Goal: Contribute content

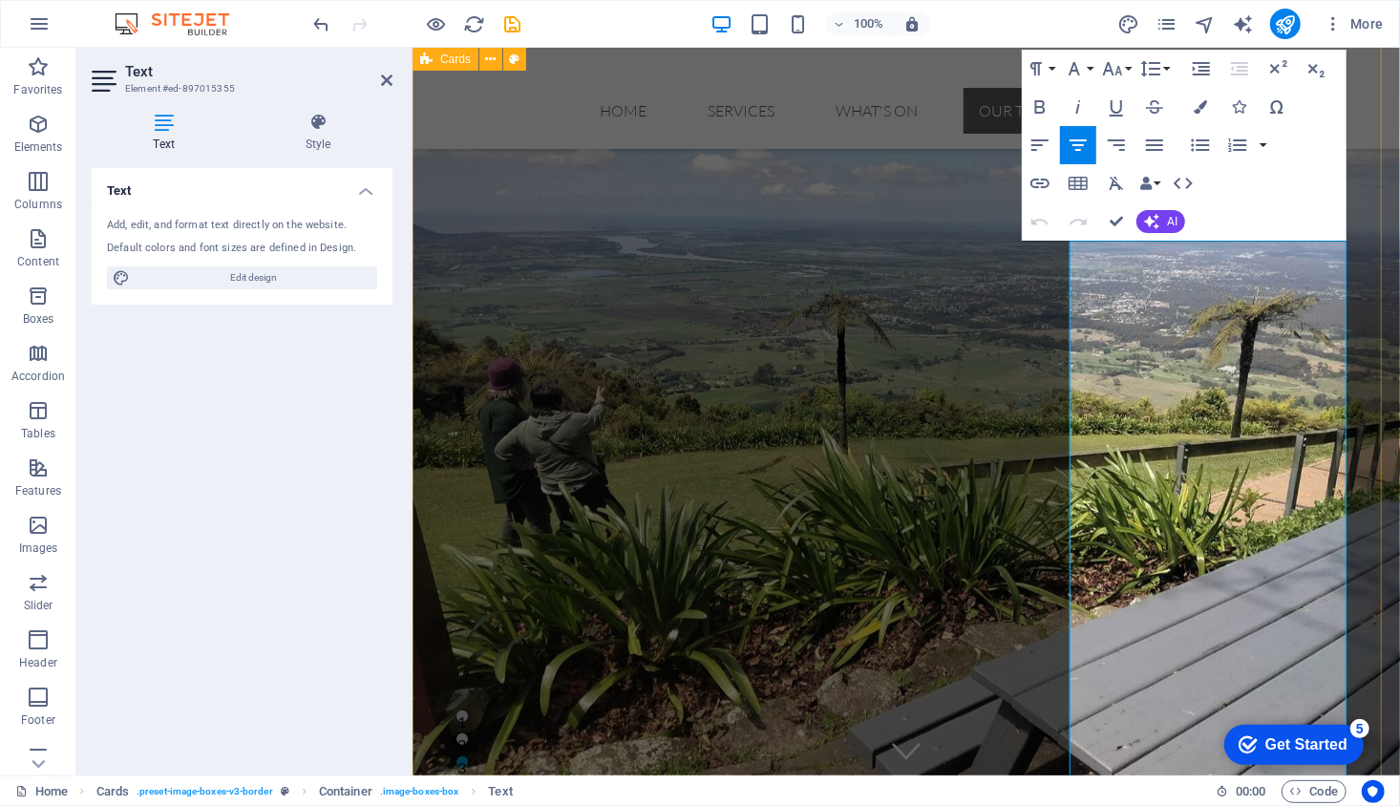
scroll to position [4925, 0]
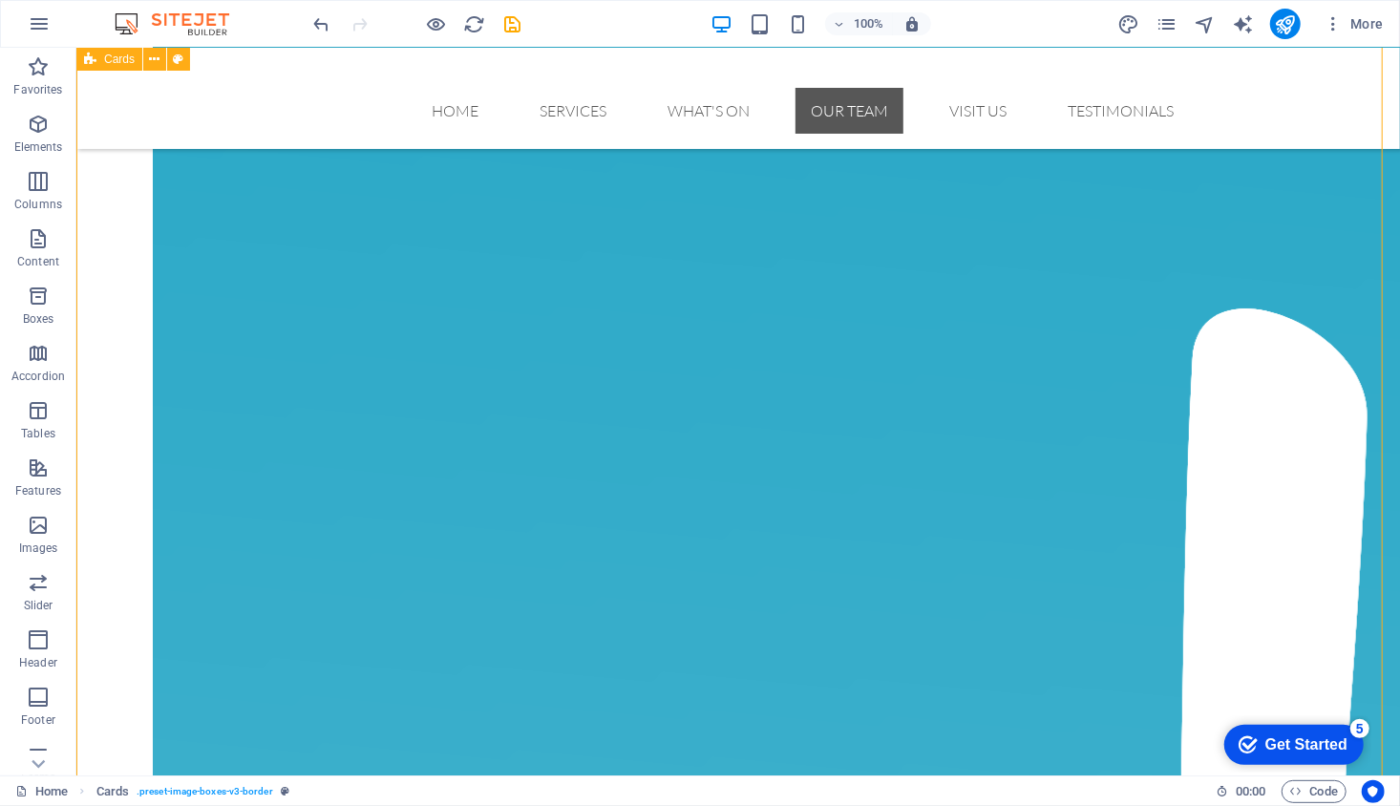
scroll to position [4650, 0]
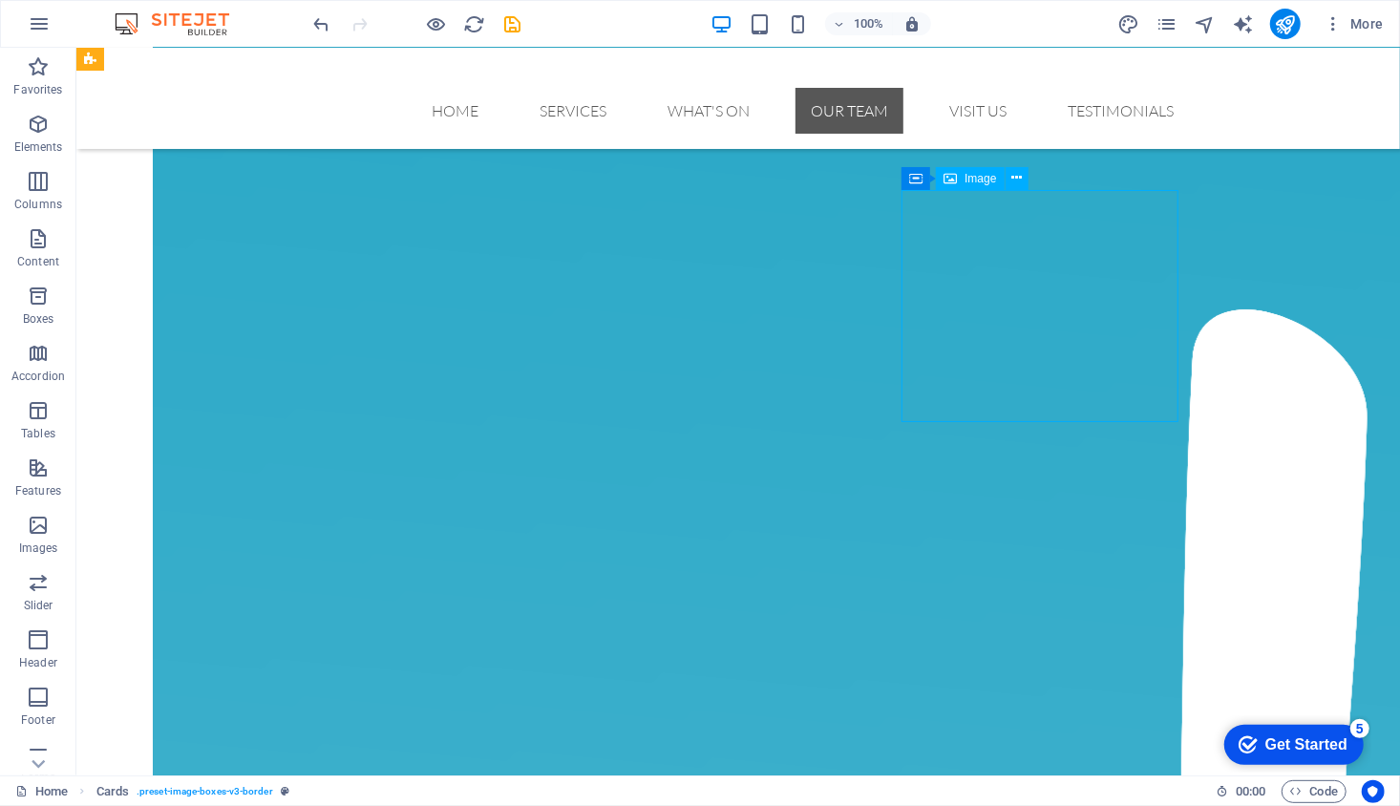
select select "%"
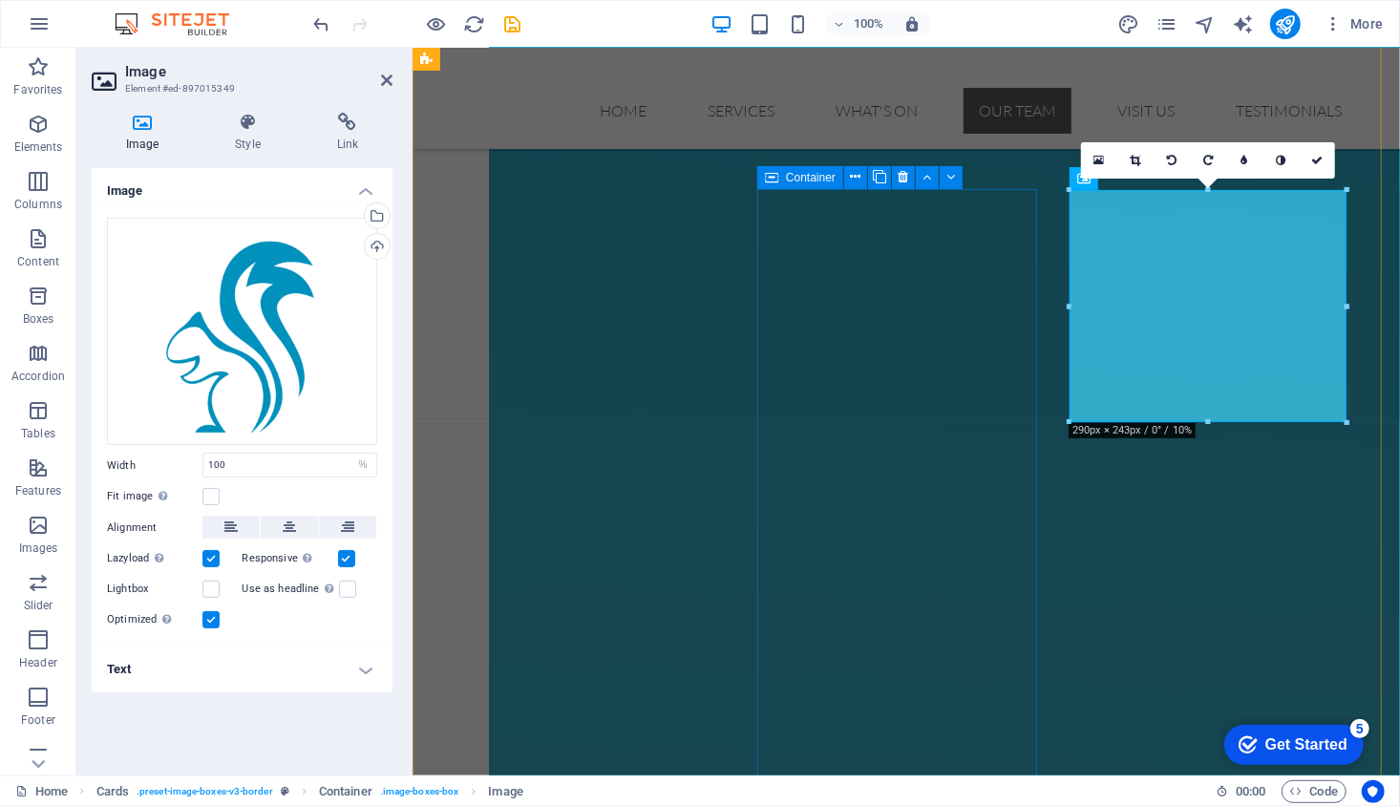
scroll to position [4703, 0]
click at [381, 245] on div "Upload" at bounding box center [375, 248] width 29 height 29
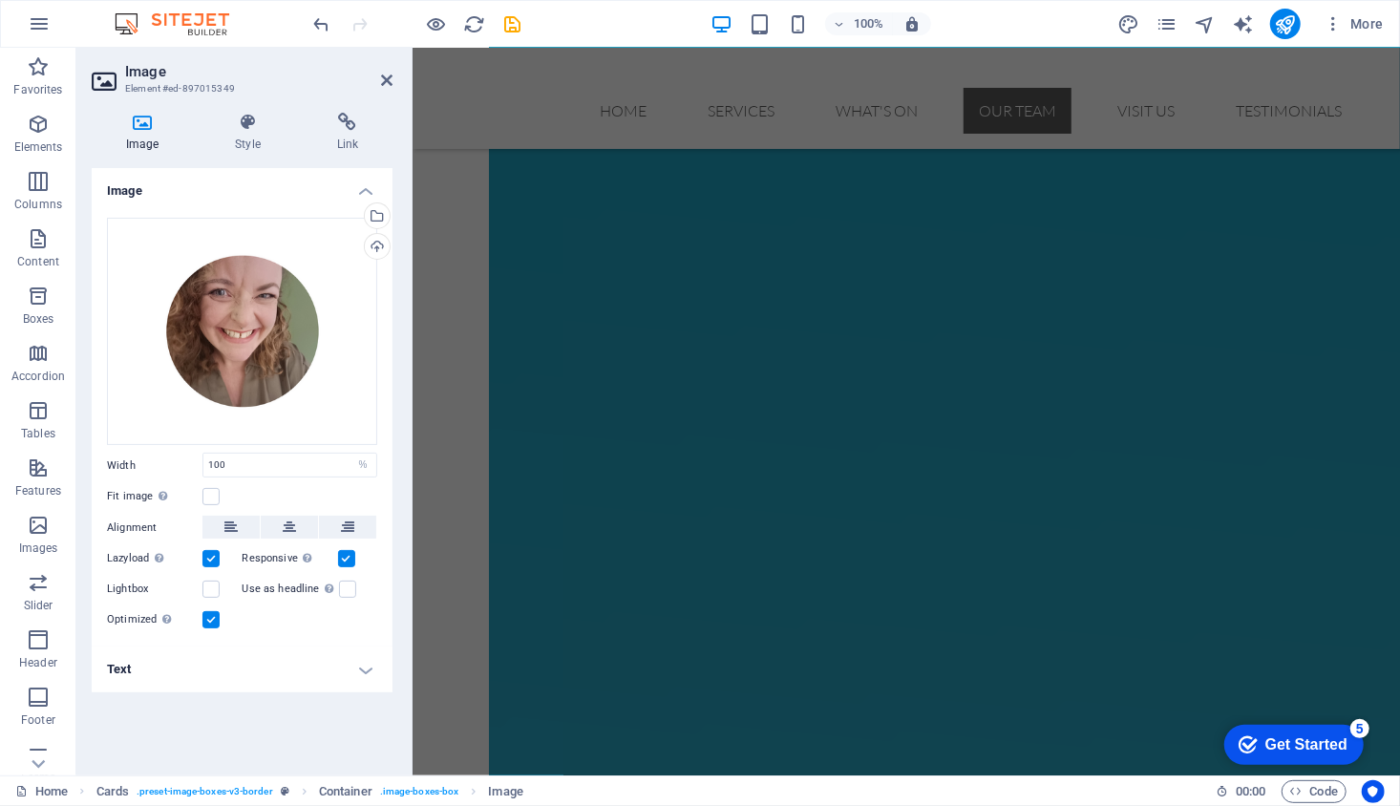
scroll to position [3785, 0]
click at [389, 81] on icon at bounding box center [386, 80] width 11 height 15
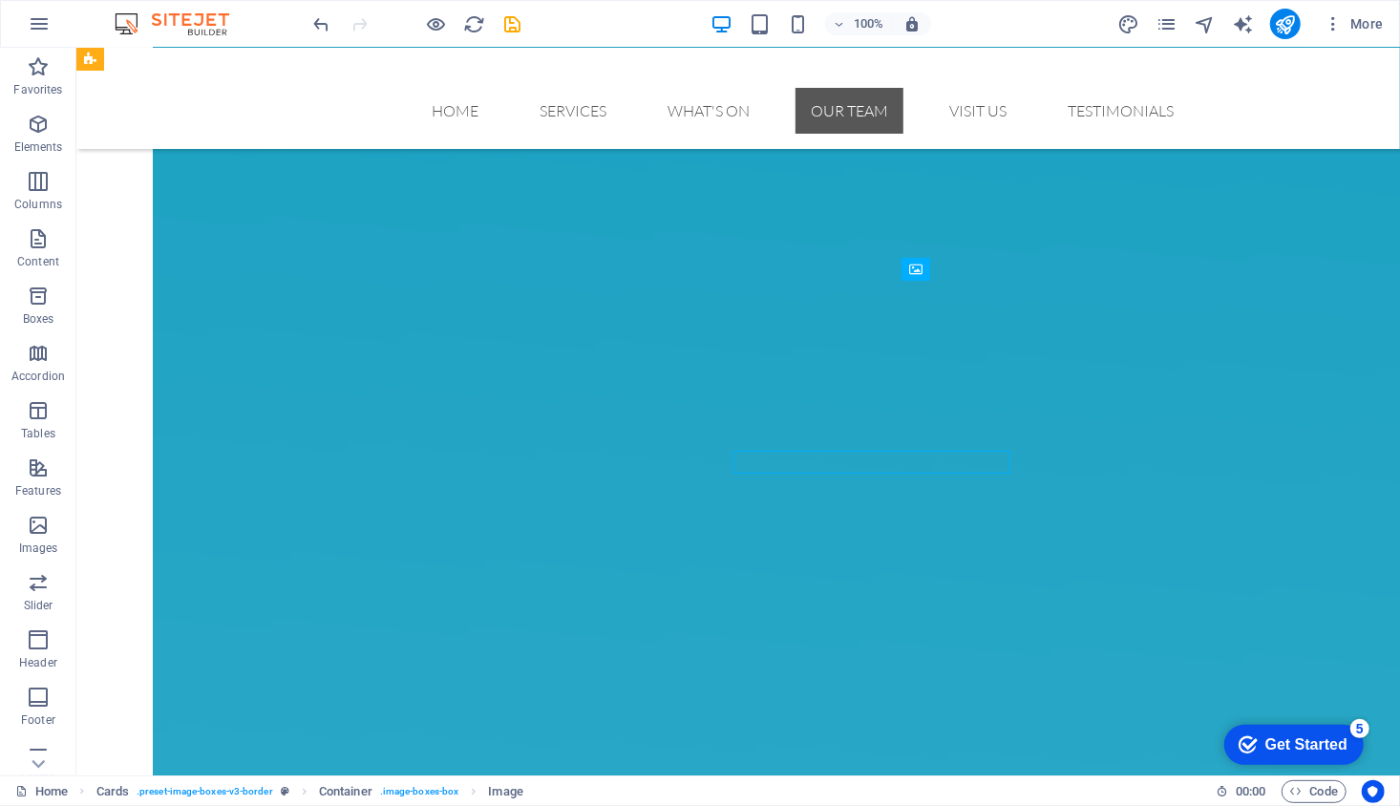
scroll to position [4442, 0]
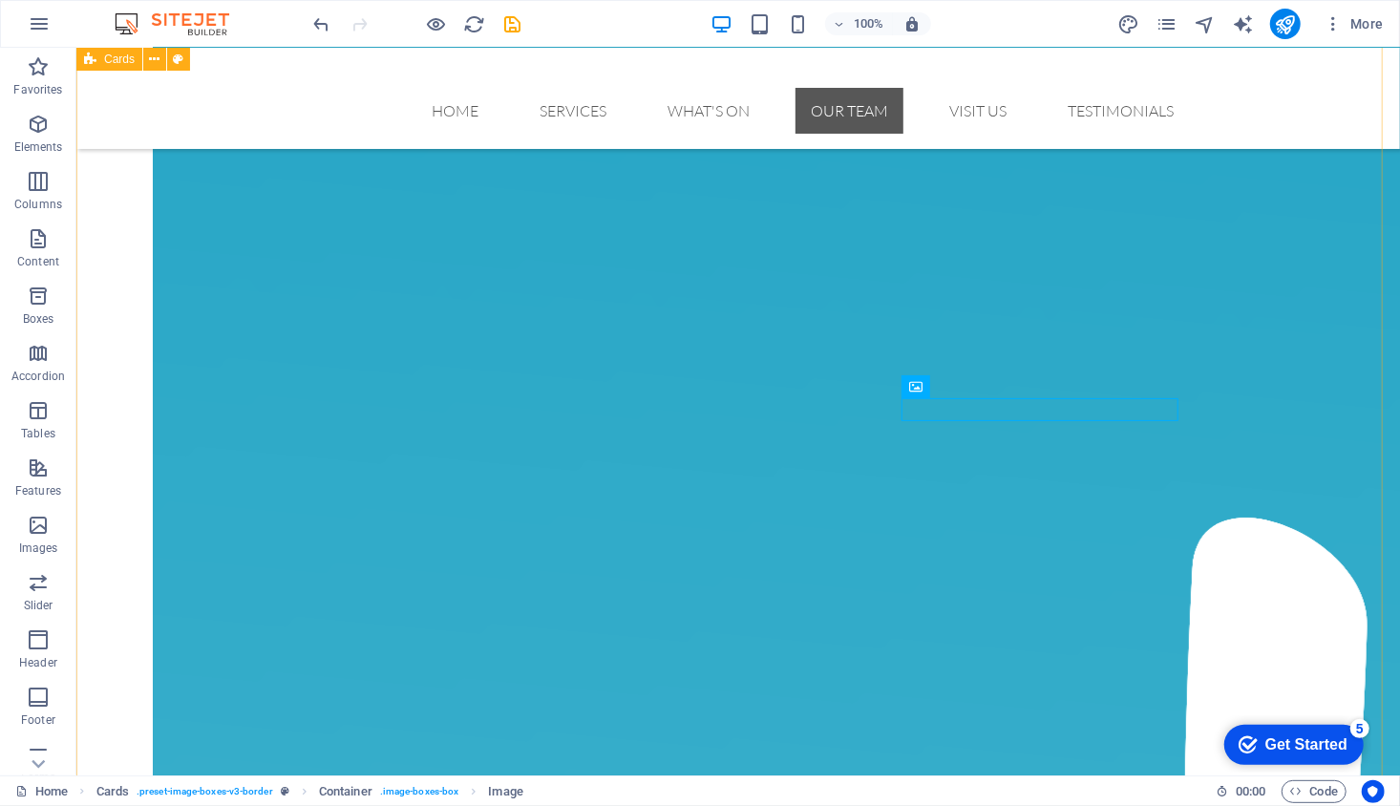
click at [977, 390] on span "Image" at bounding box center [980, 386] width 32 height 11
click at [1017, 390] on icon at bounding box center [1016, 387] width 11 height 20
click at [977, 385] on span "Image" at bounding box center [980, 386] width 32 height 11
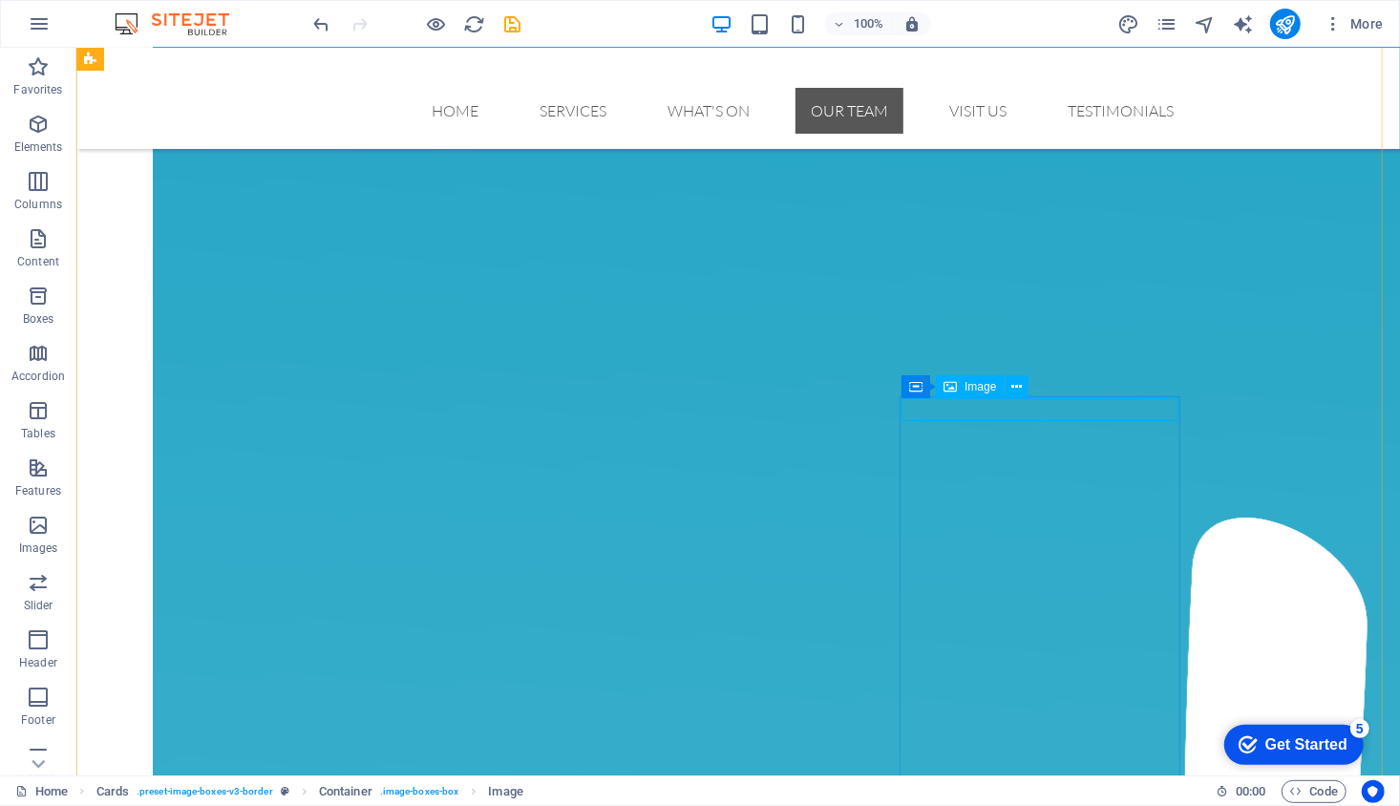
scroll to position [4495, 0]
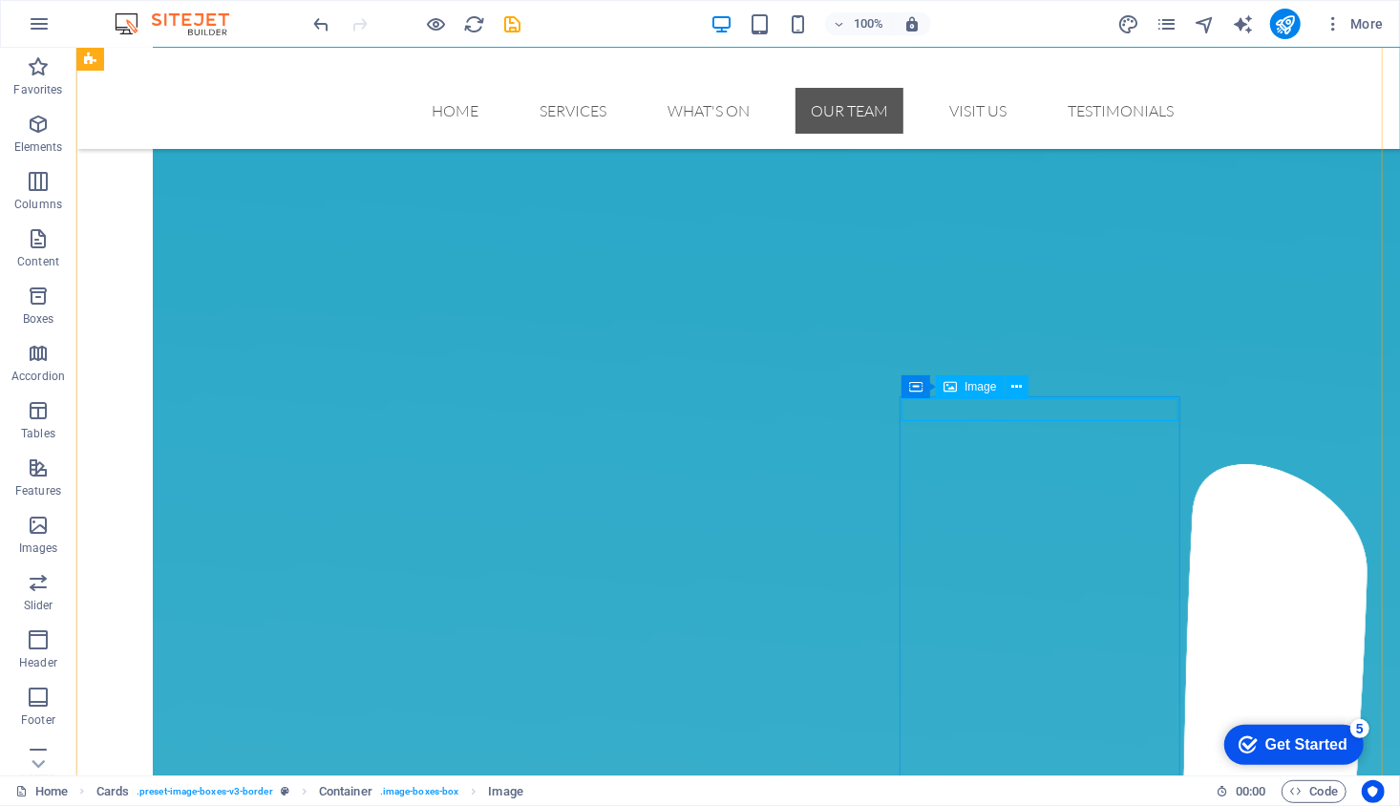
select select "%"
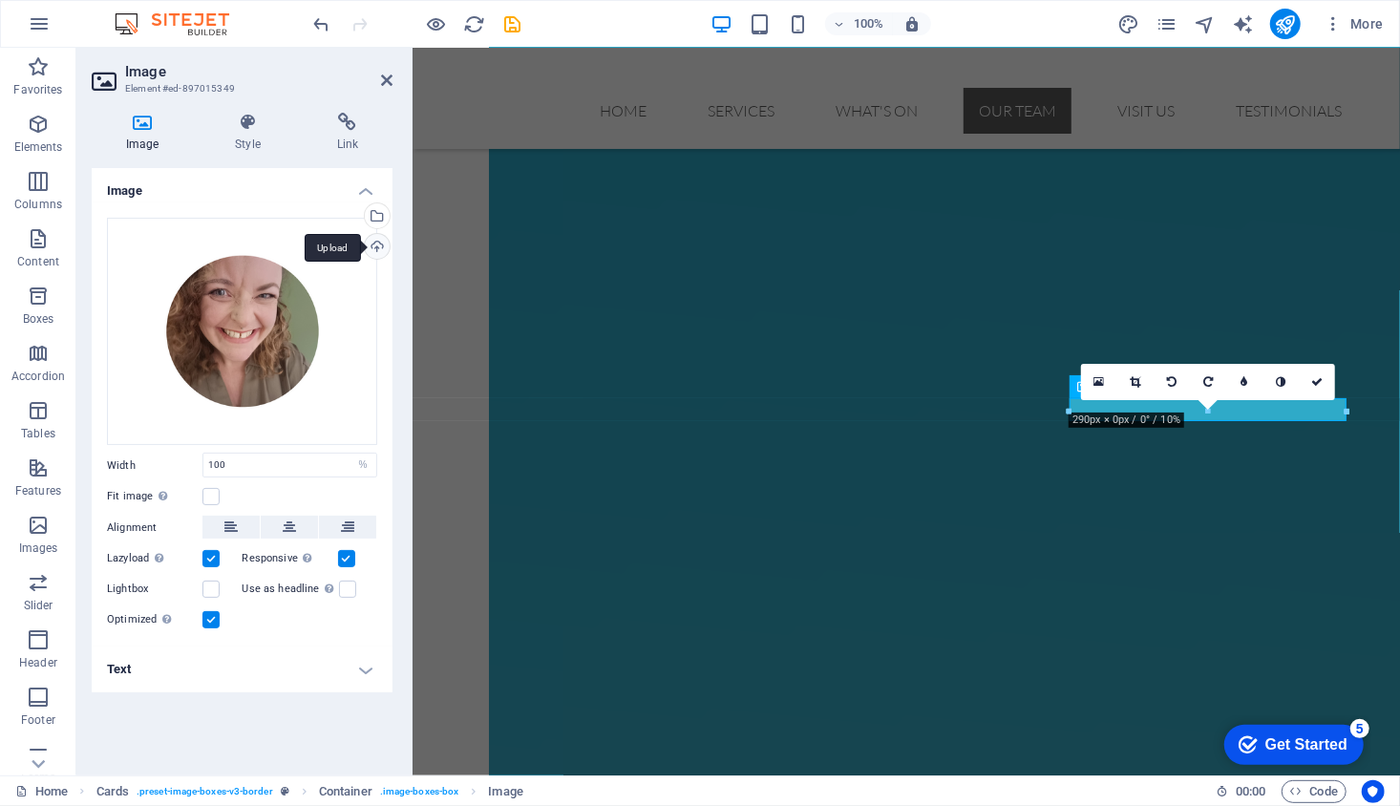
click at [381, 243] on div "Upload" at bounding box center [375, 248] width 29 height 29
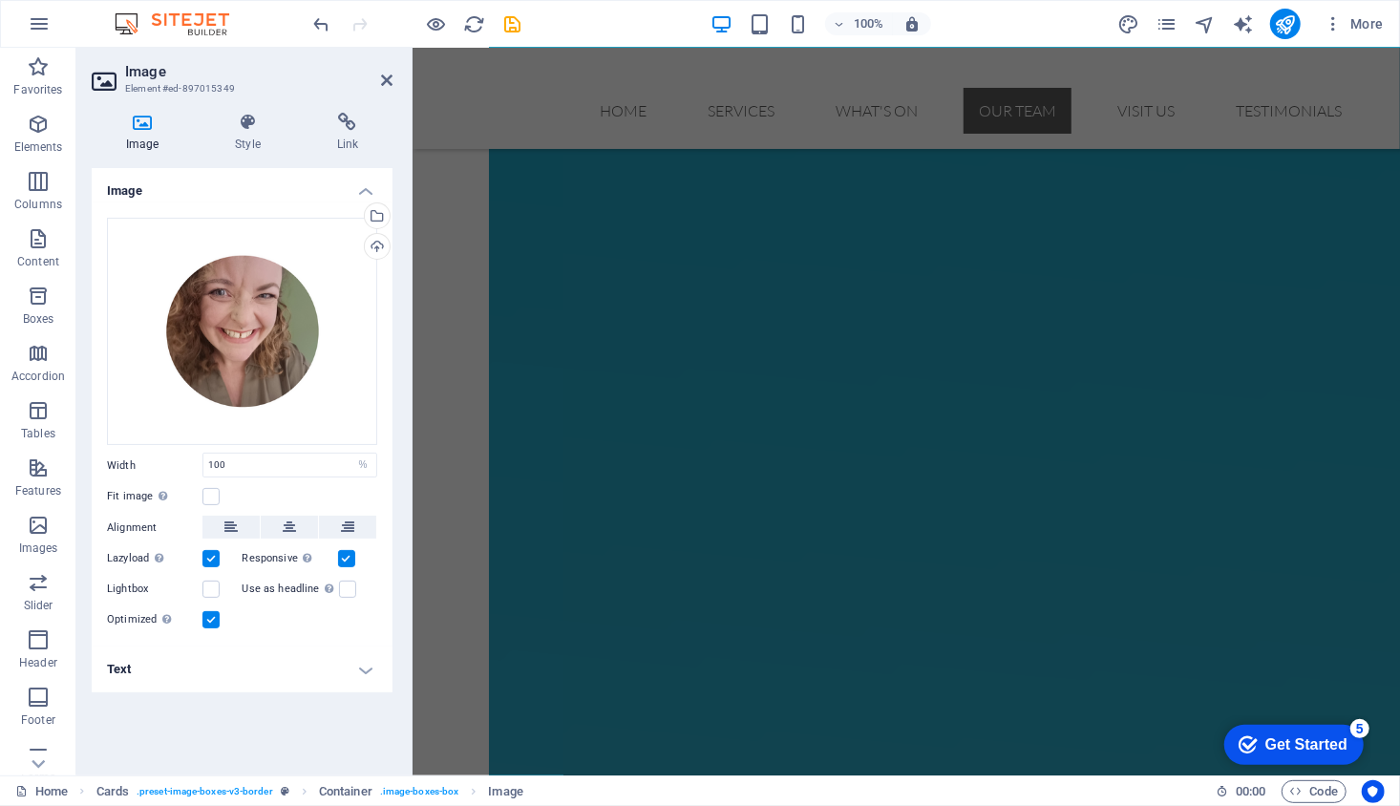
scroll to position [3223, 0]
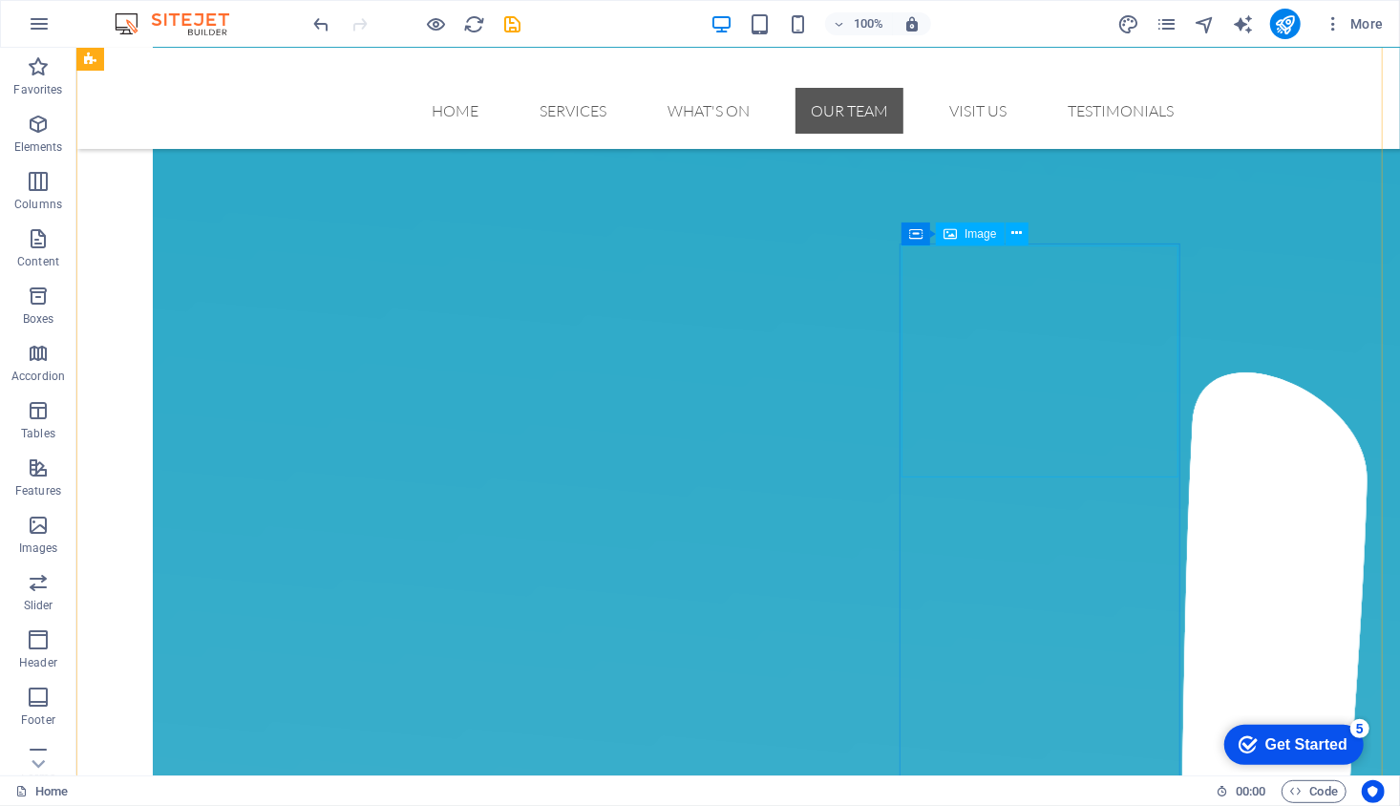
scroll to position [4595, 0]
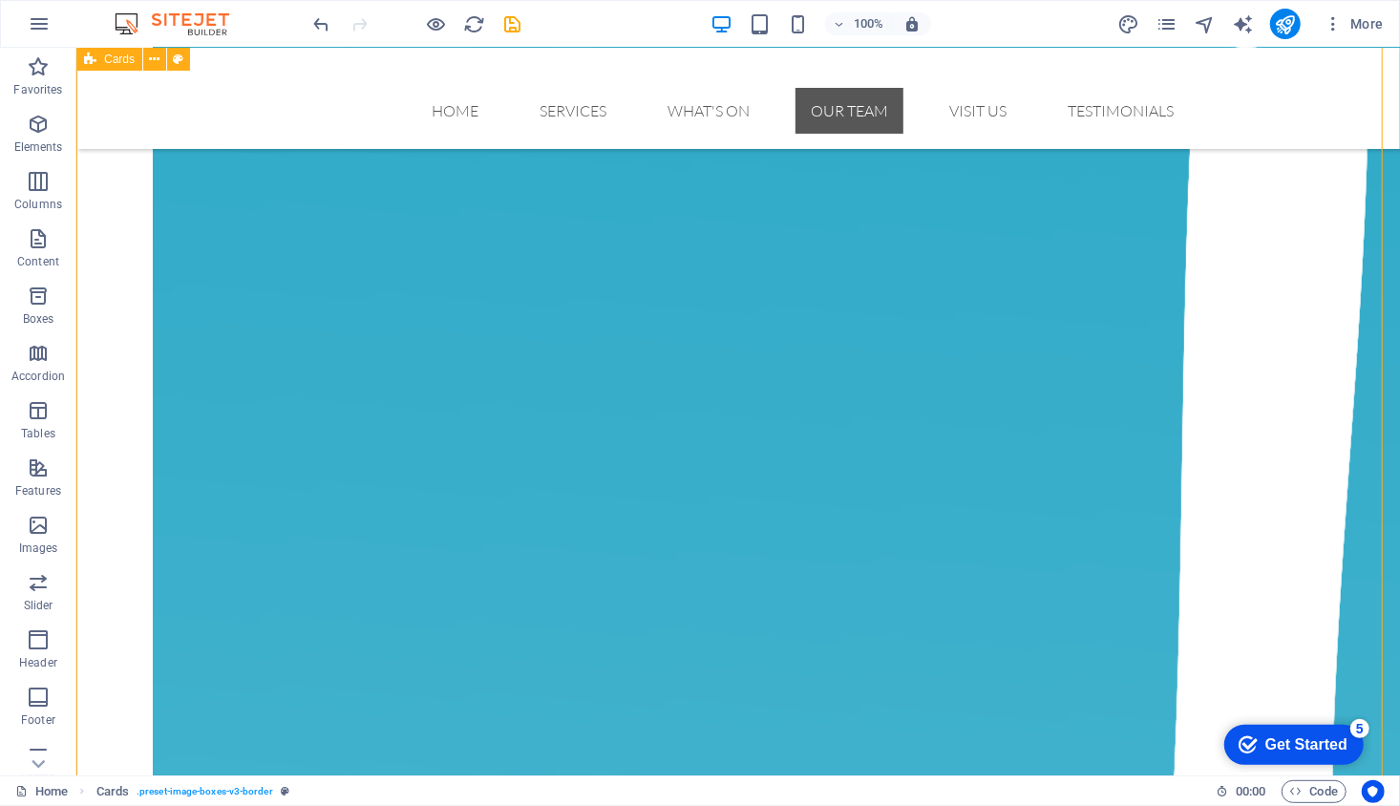
scroll to position [4916, 0]
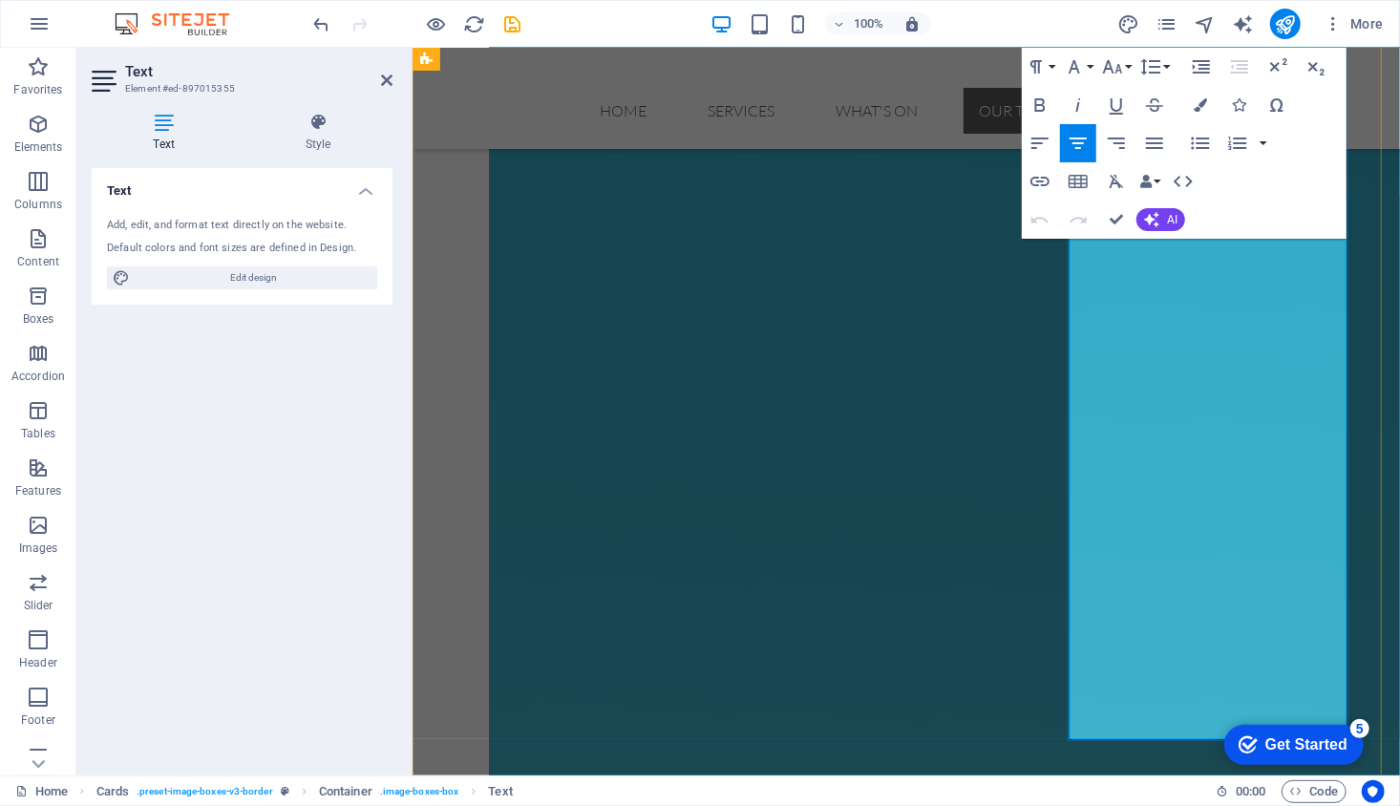
scroll to position [4969, 0]
drag, startPoint x: 1238, startPoint y: 710, endPoint x: 1098, endPoint y: 668, distance: 146.5
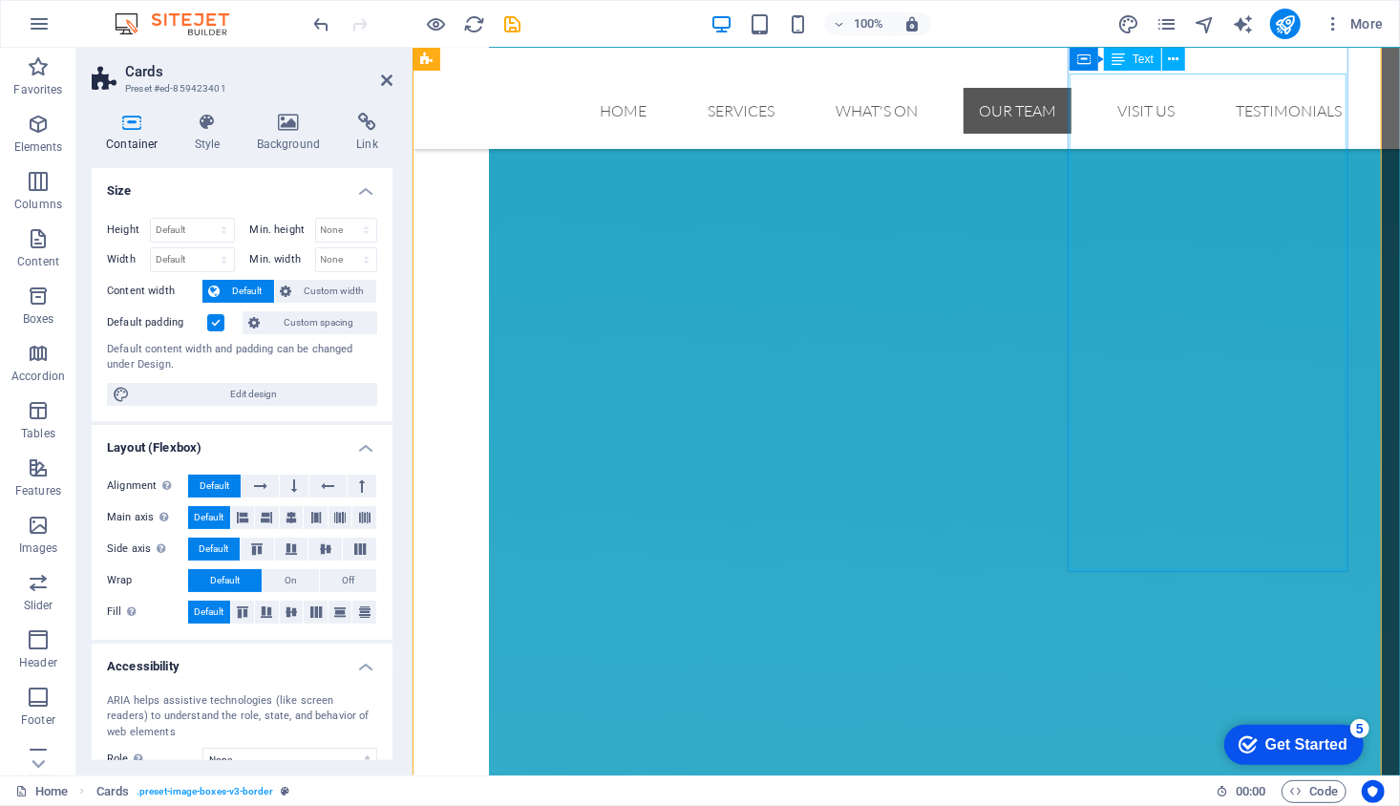
scroll to position [4286, 0]
click at [1286, 30] on icon "publish" at bounding box center [1285, 24] width 22 height 22
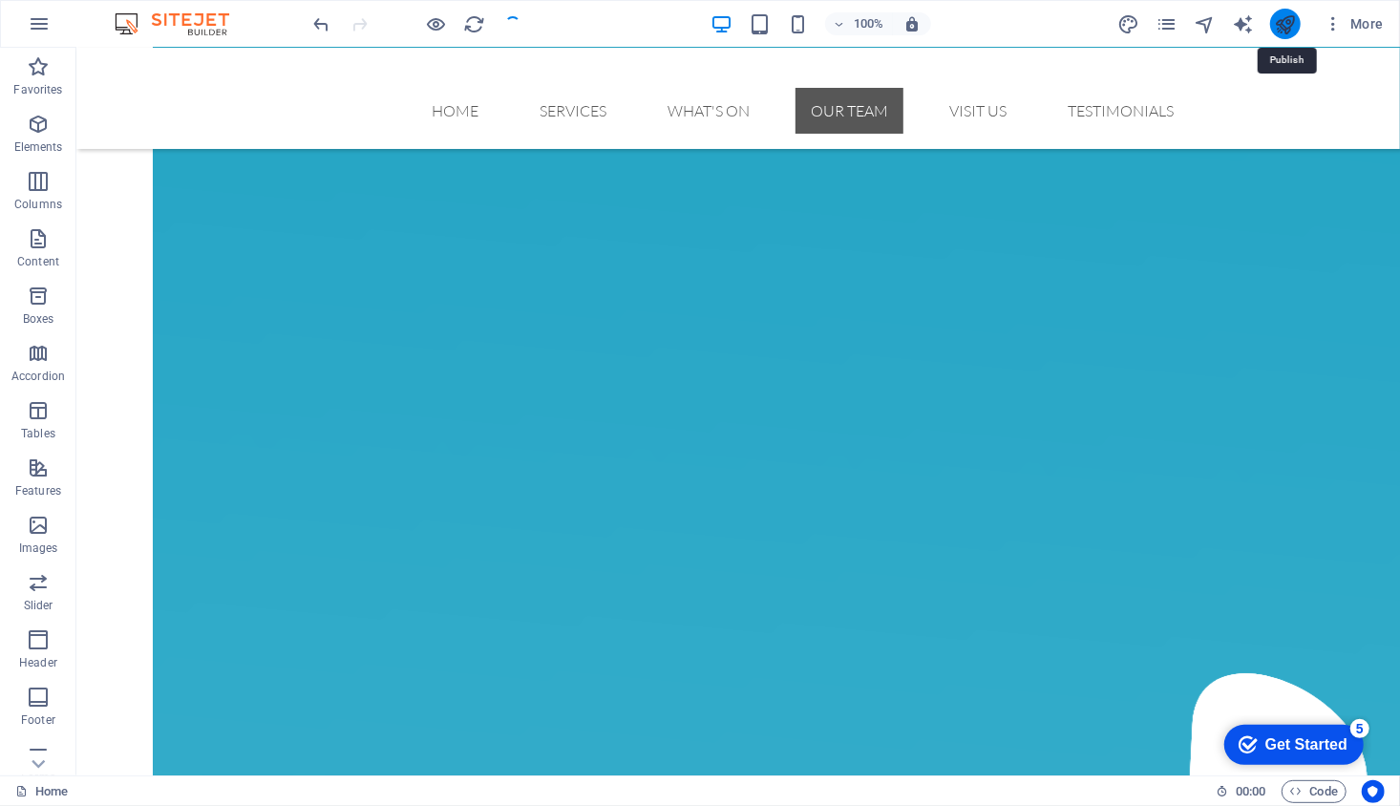
scroll to position [4234, 0]
